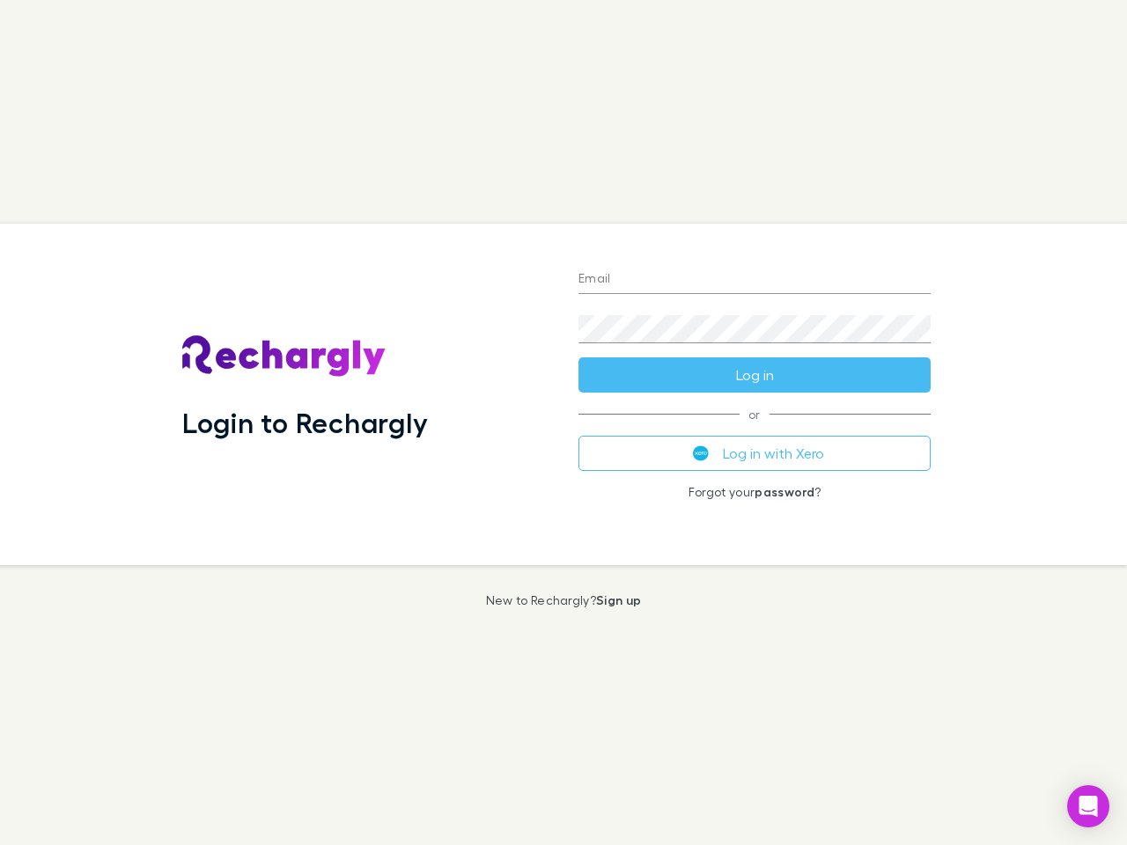
click at [563, 423] on div "Login to Rechargly" at bounding box center [366, 395] width 396 height 342
click at [754, 280] on input "Email" at bounding box center [754, 280] width 352 height 28
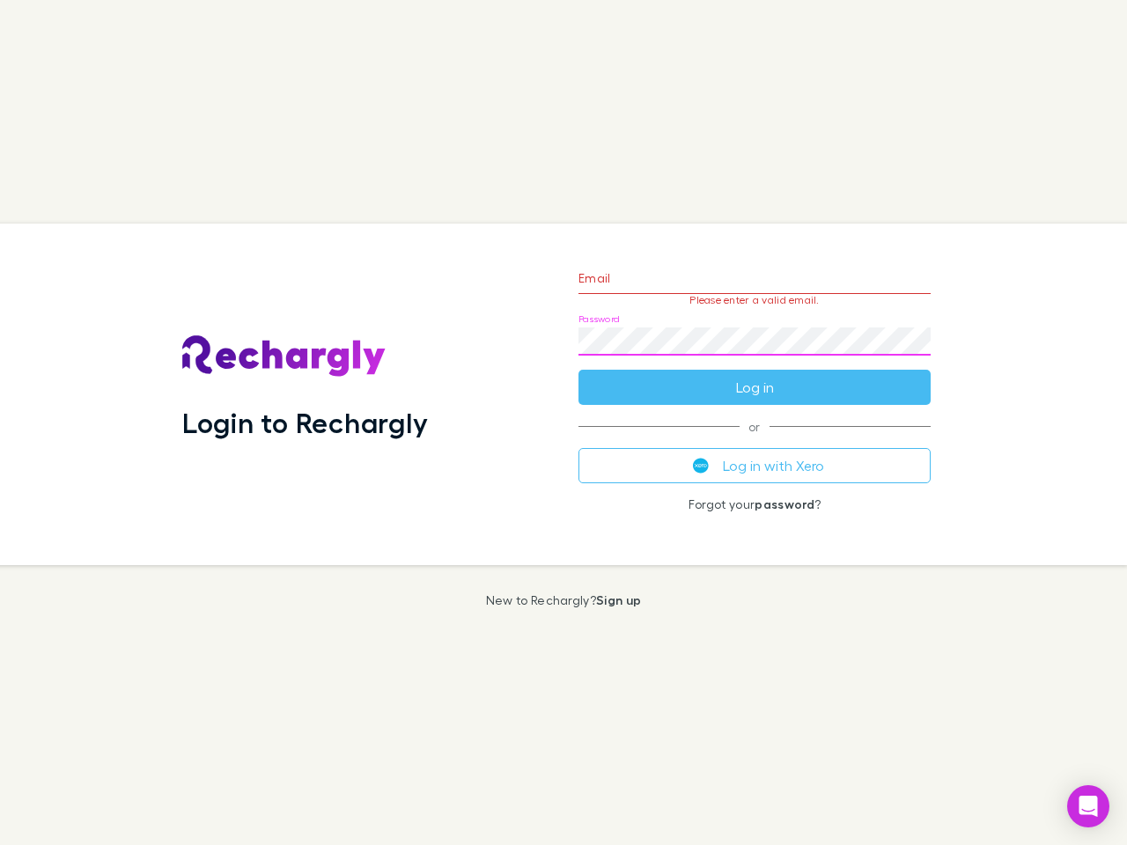
click at [754, 375] on form "Email Please enter a valid email. Password Log in" at bounding box center [754, 328] width 352 height 153
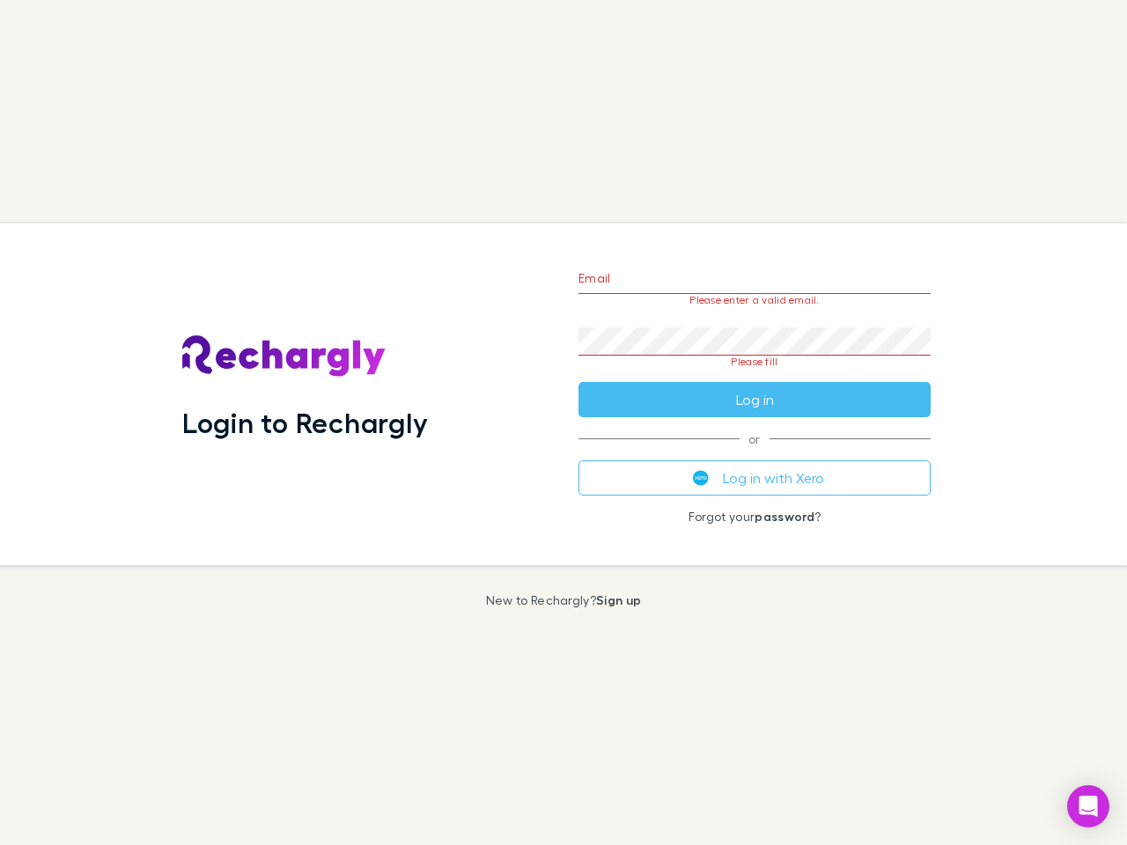
click at [754, 453] on div "Email Please enter a valid email. Password Please fill Log in or Log in with Xe…" at bounding box center [754, 395] width 380 height 342
click at [1088, 806] on icon "Open Intercom Messenger" at bounding box center [1088, 806] width 18 height 21
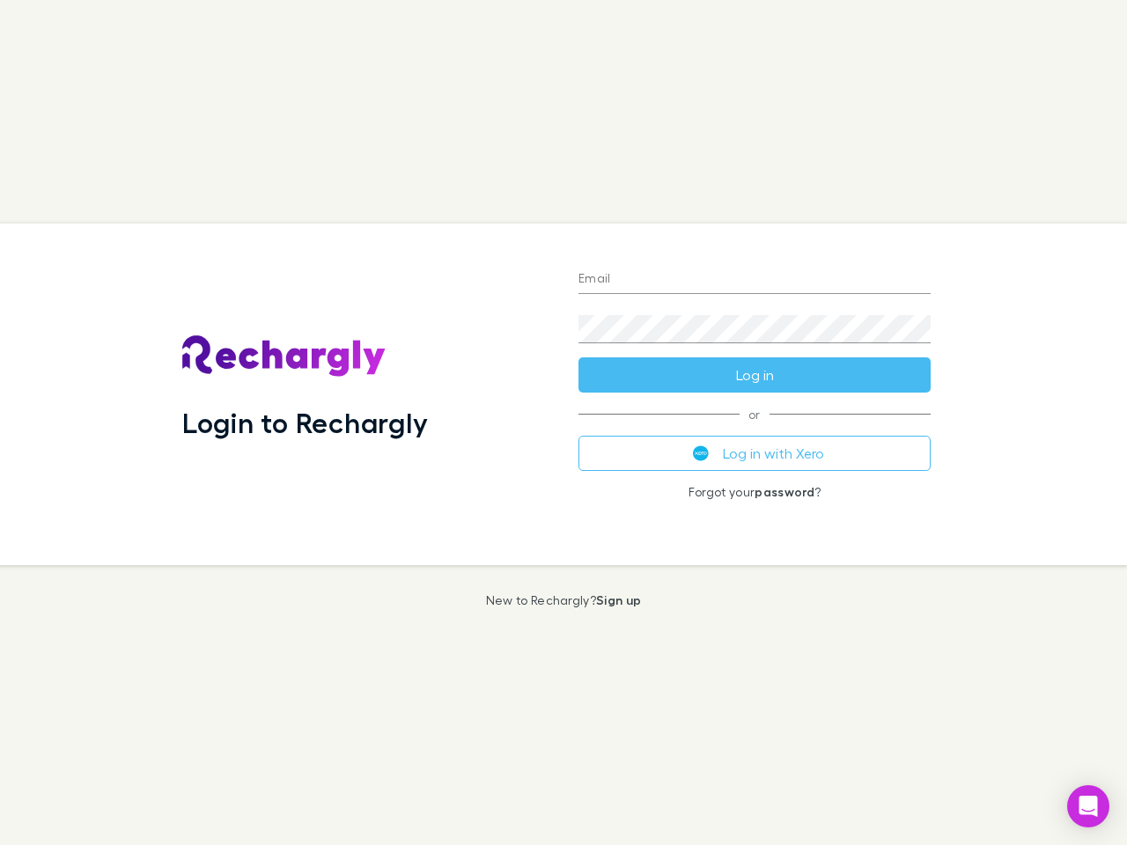
click at [563, 423] on div "Login to Rechargly" at bounding box center [366, 395] width 396 height 342
click at [754, 280] on input "Email" at bounding box center [754, 280] width 352 height 28
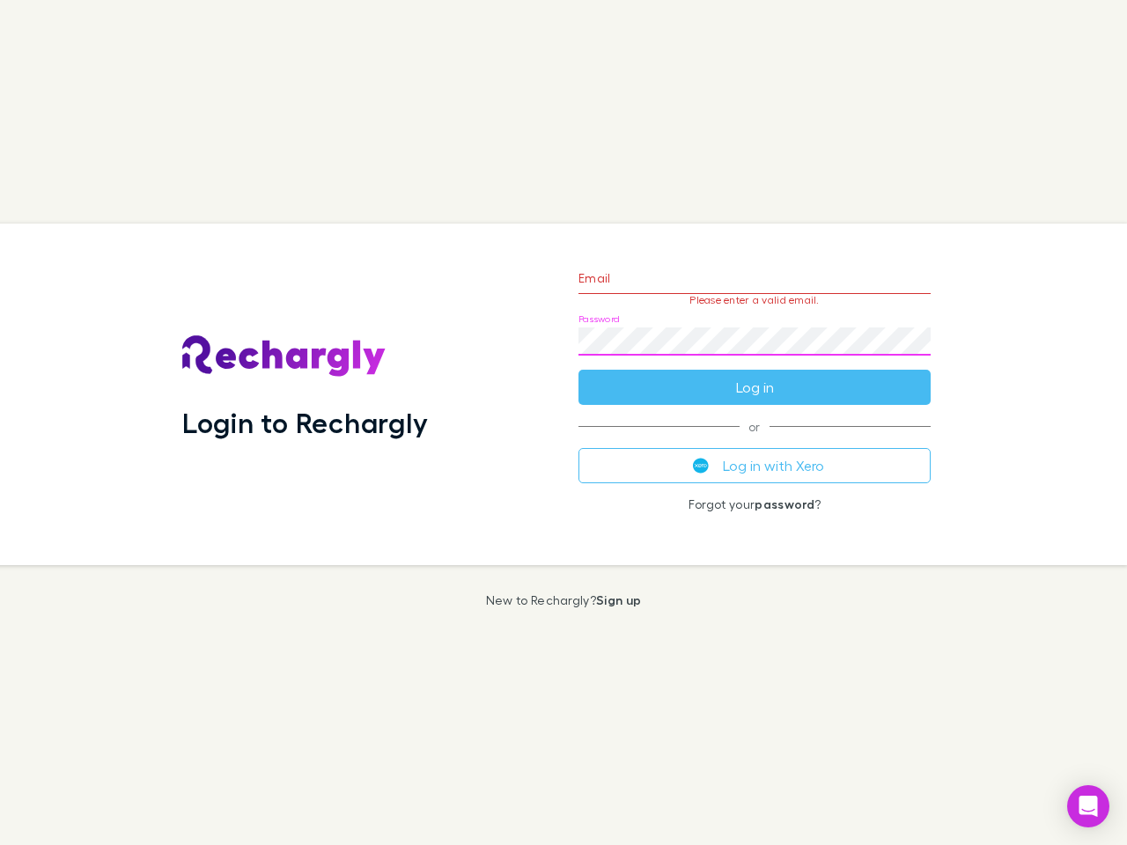
click at [754, 375] on form "Email Please enter a valid email. Password Log in" at bounding box center [754, 328] width 352 height 153
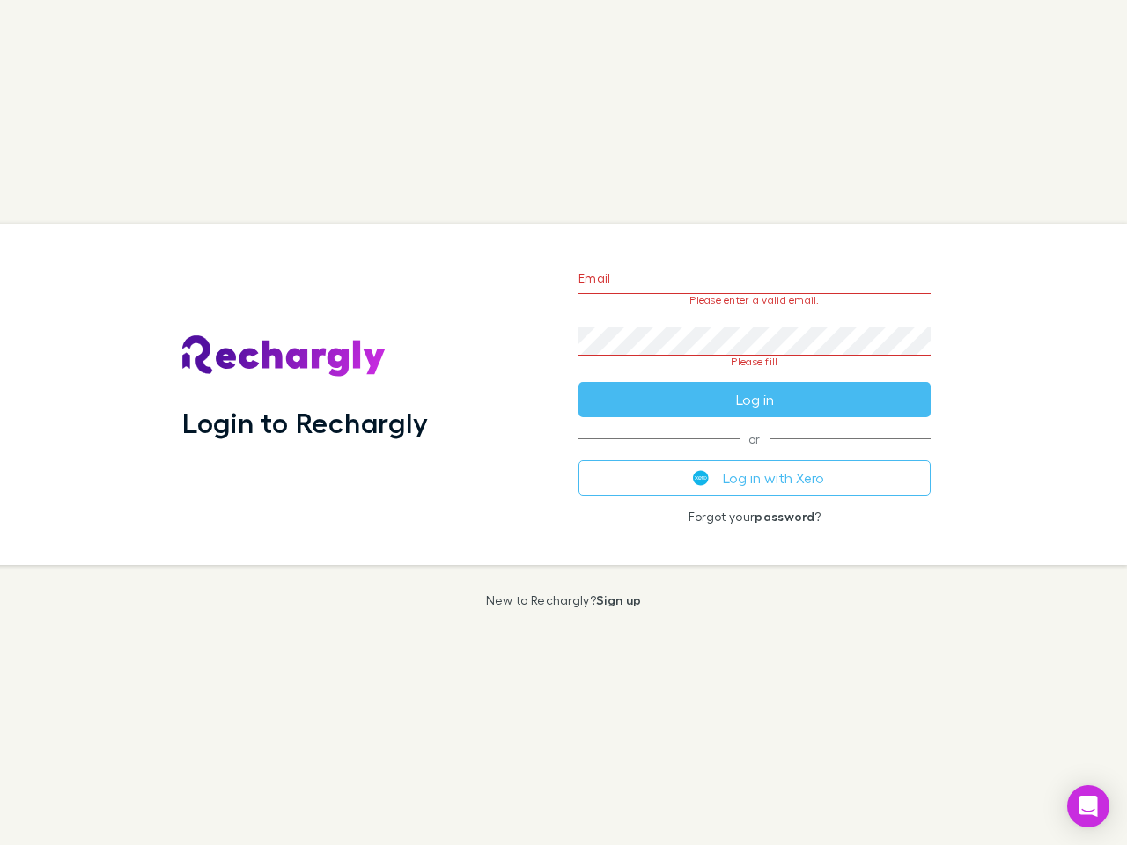
click at [754, 453] on div "Email Please enter a valid email. Password Please fill Log in or Log in with Xe…" at bounding box center [754, 395] width 380 height 342
click at [1088, 806] on icon "Open Intercom Messenger" at bounding box center [1088, 806] width 18 height 21
